Goal: Check status: Check status

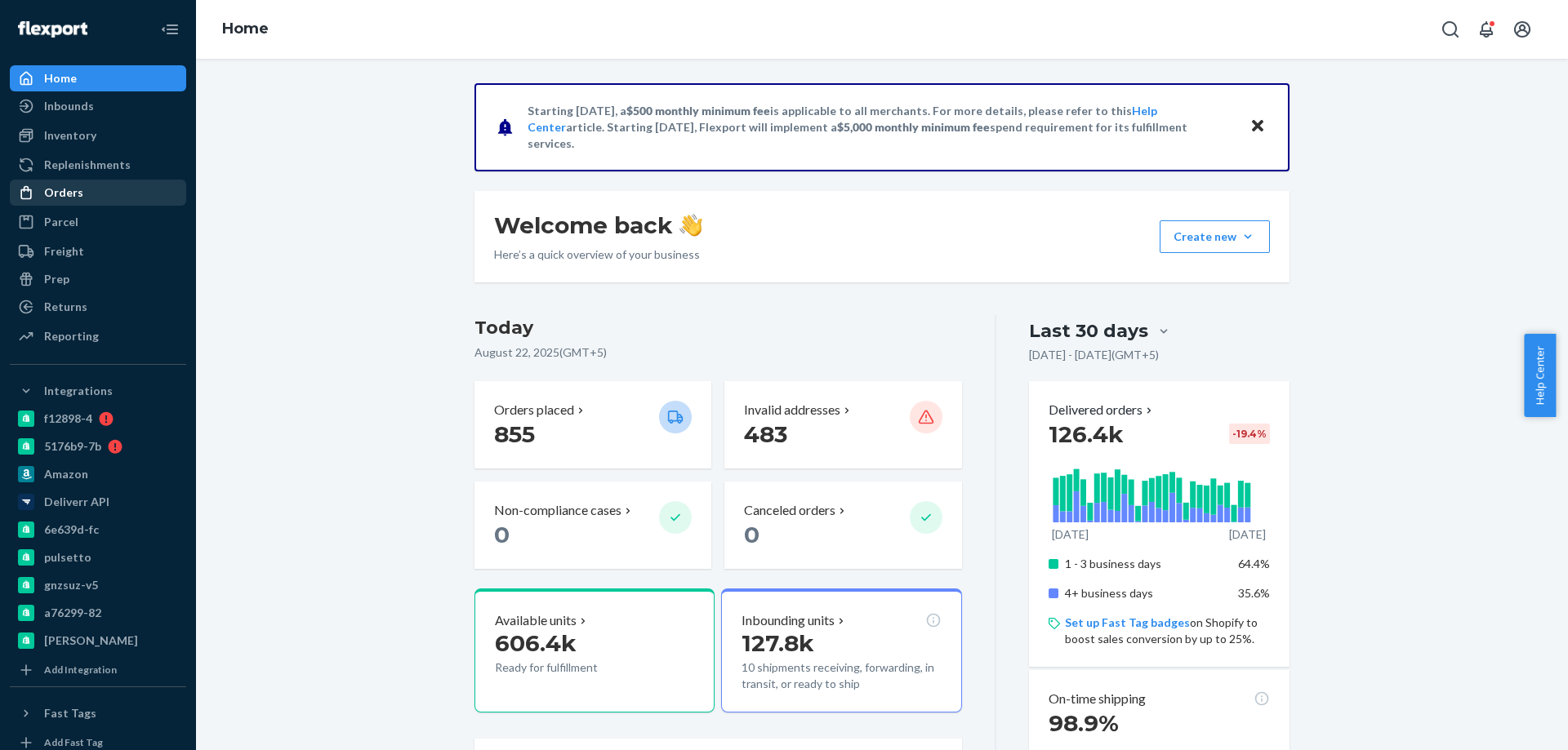
click at [84, 194] on div "Orders" at bounding box center [98, 192] width 173 height 23
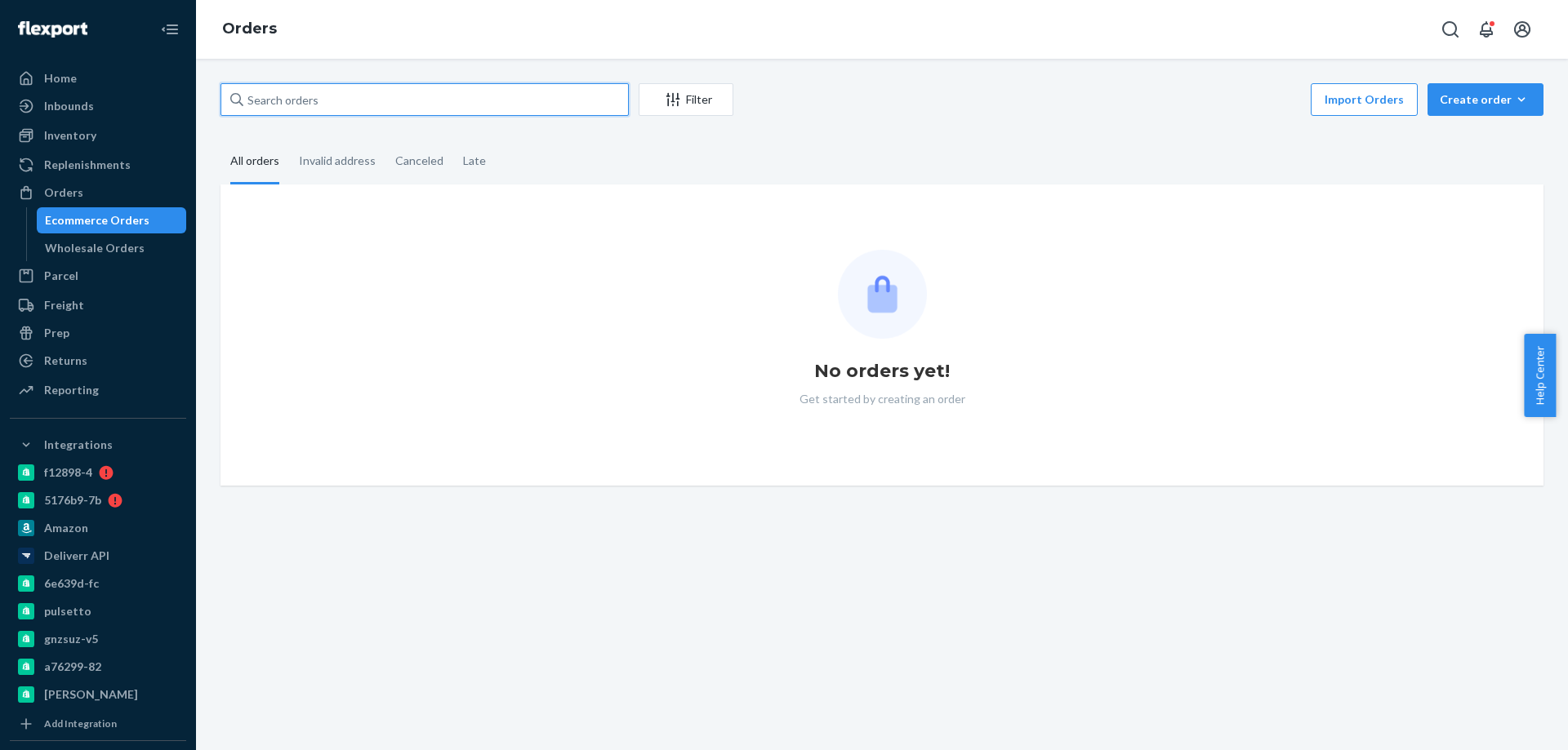
click at [410, 111] on input "text" at bounding box center [424, 100] width 409 height 33
paste input "2506823"
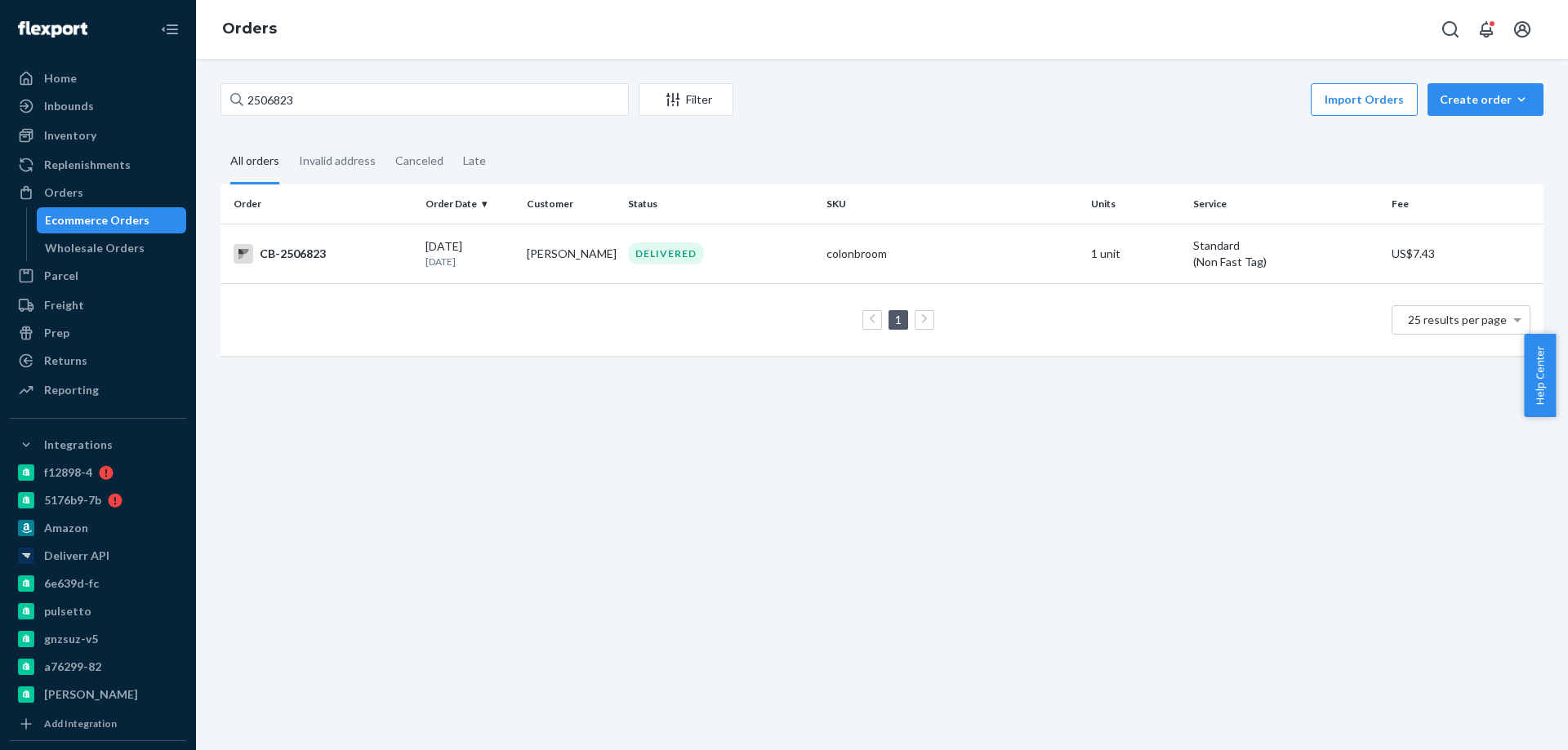
click at [377, 116] on div "2506823 Filter Import Orders Create order Ecommerce order Removal order" at bounding box center [882, 101] width 1323 height 37
click at [375, 108] on input "2506823" at bounding box center [424, 100] width 409 height 33
type input "2506823"
